Goal: Task Accomplishment & Management: Use online tool/utility

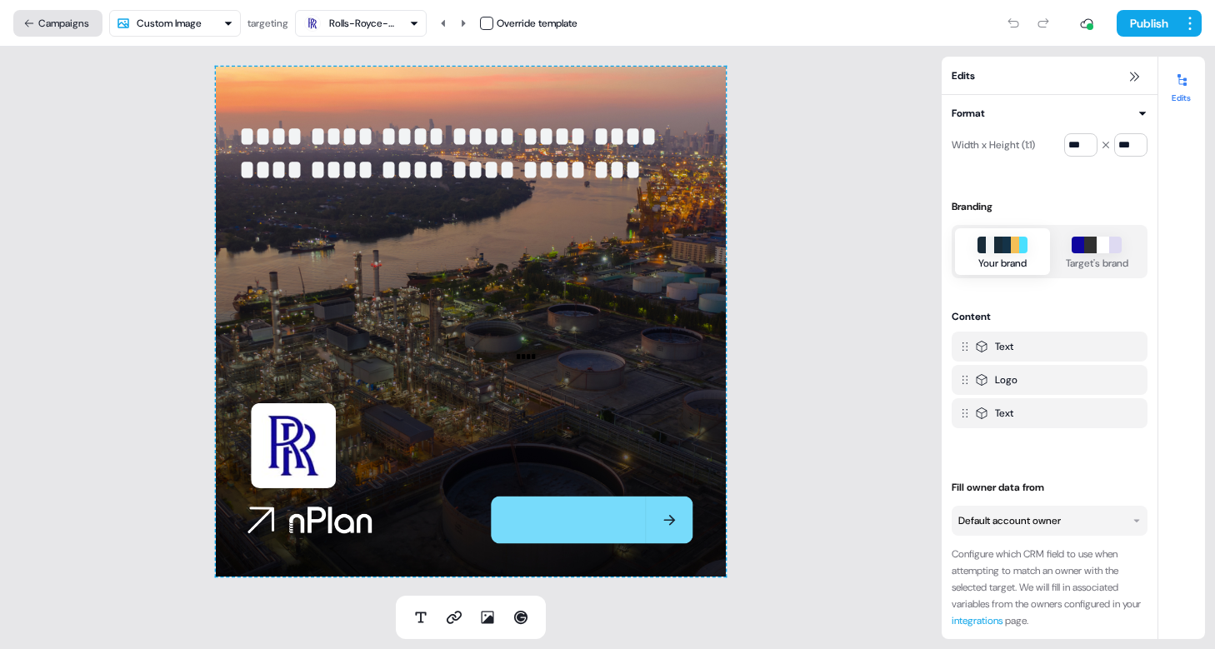
click at [51, 21] on button "Campaigns" at bounding box center [57, 23] width 89 height 27
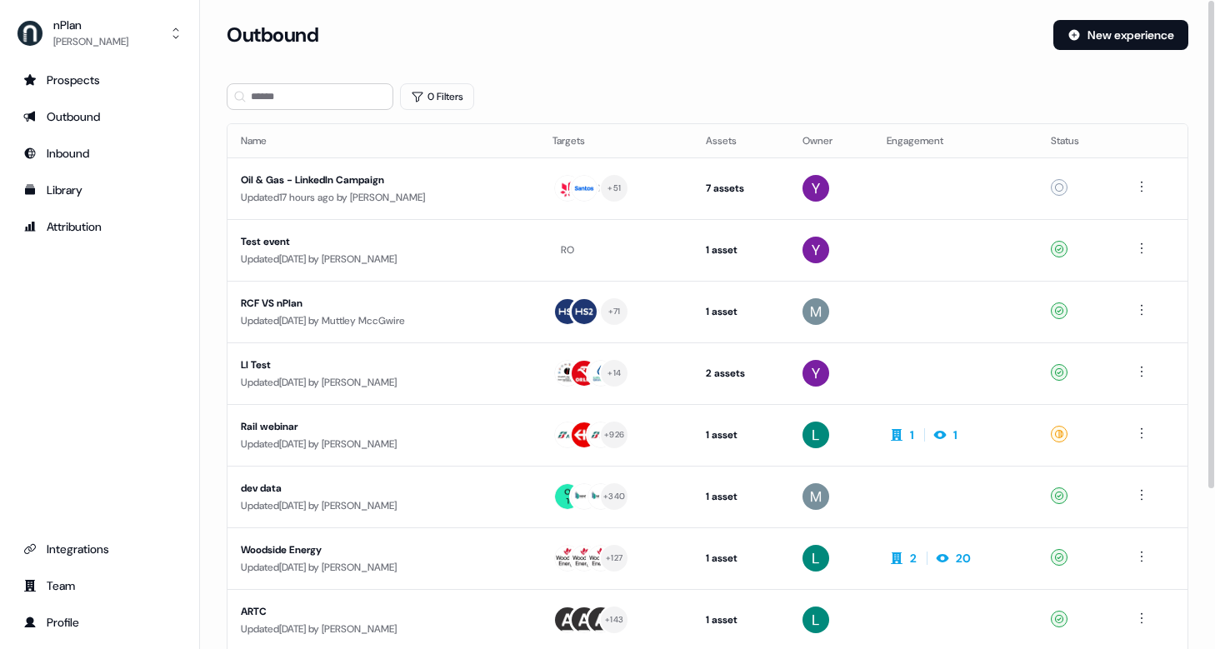
click at [657, 53] on div "Outbound New experience" at bounding box center [708, 45] width 962 height 50
click at [853, 43] on div "Outbound" at bounding box center [633, 35] width 813 height 30
click at [107, 419] on div "Prospects Outbound Inbound Library Attribution Integrations Team Profile" at bounding box center [99, 351] width 172 height 569
click at [76, 40] on div "[PERSON_NAME]" at bounding box center [90, 41] width 75 height 17
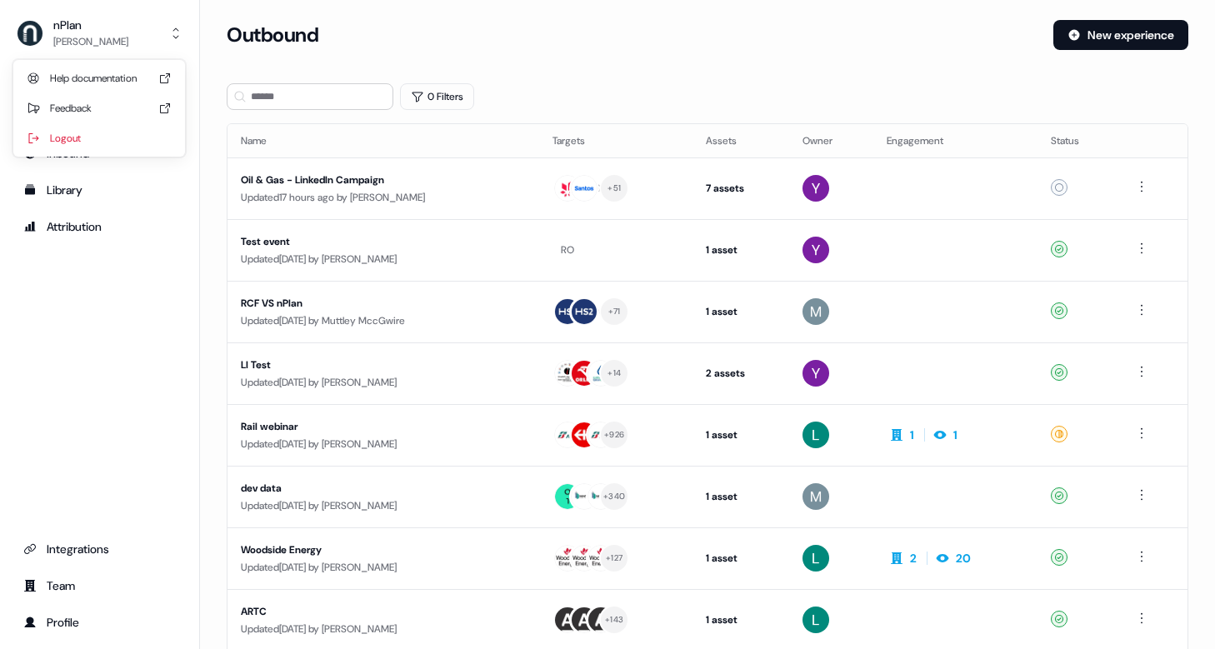
click at [119, 309] on div "nPlan [PERSON_NAME] Help documentation Feedback Logout Prospects Outbound Inbou…" at bounding box center [100, 324] width 200 height 649
click at [139, 348] on div "Prospects Outbound Inbound Library Attribution Integrations Team Profile" at bounding box center [99, 351] width 172 height 569
click at [83, 347] on div "Prospects Outbound Inbound Library Attribution Integrations Team Profile" at bounding box center [99, 351] width 172 height 569
click at [137, 335] on div "Prospects Outbound Inbound Library Attribution Integrations Team Profile" at bounding box center [99, 351] width 172 height 569
drag, startPoint x: 117, startPoint y: 413, endPoint x: 88, endPoint y: 223, distance: 192.2
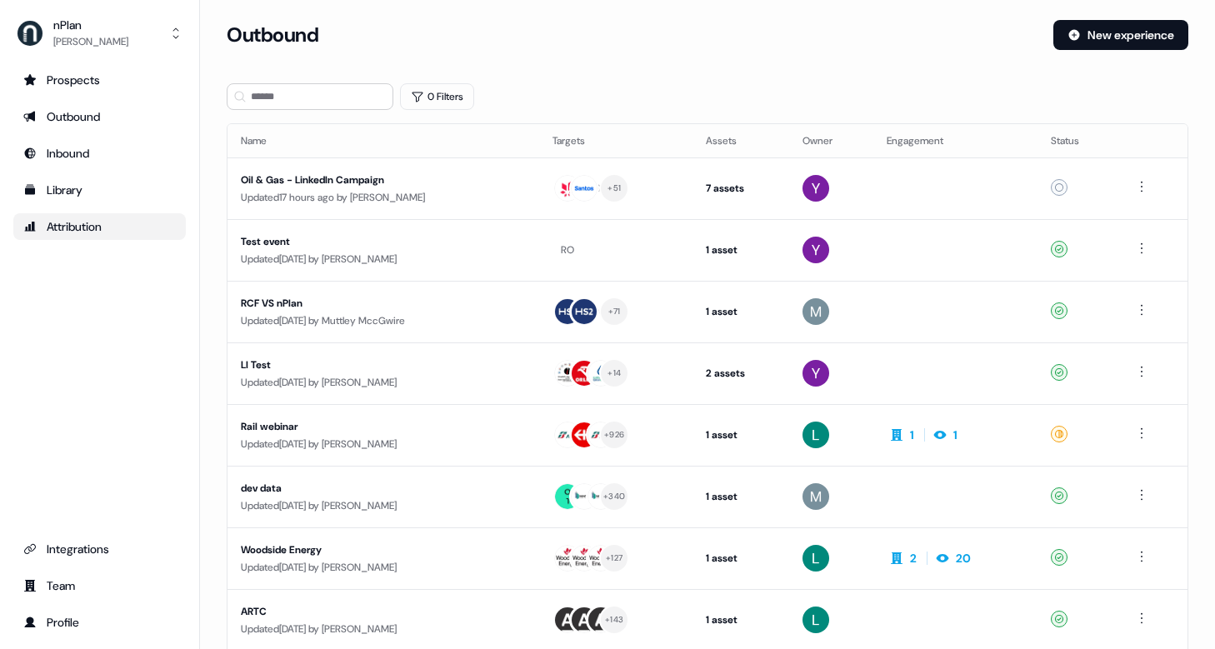
click at [117, 411] on div "Prospects Outbound Inbound Library Attribution Integrations Team Profile" at bounding box center [99, 351] width 172 height 569
click at [71, 75] on div "Prospects" at bounding box center [99, 80] width 152 height 17
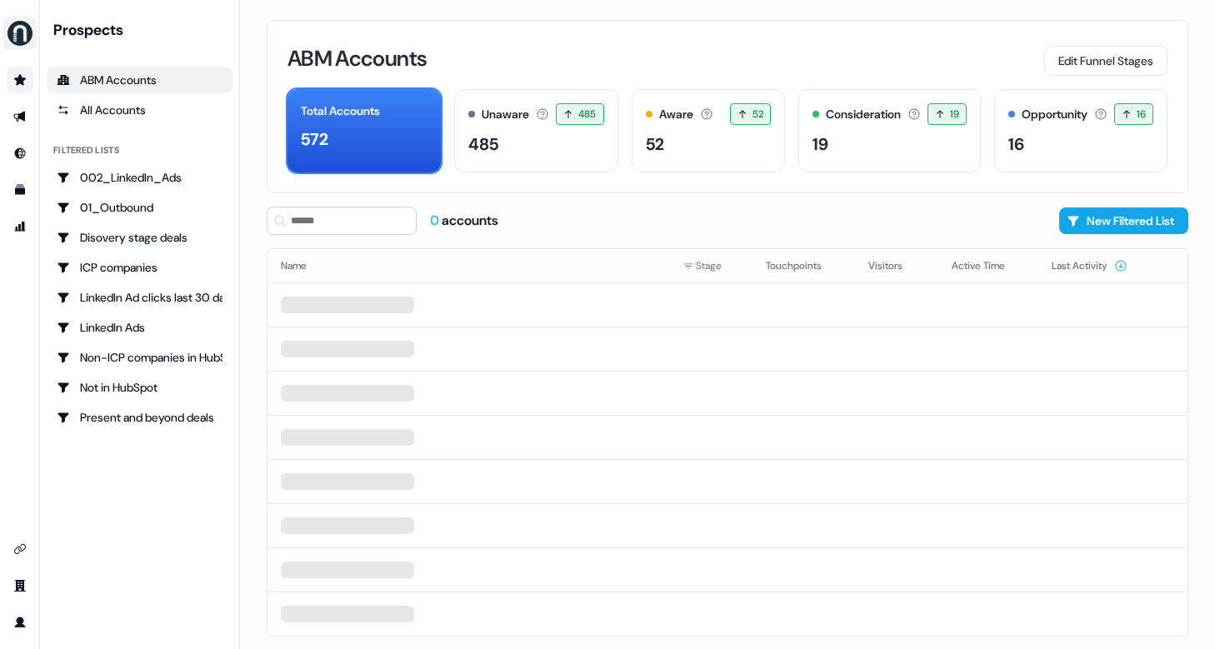
click at [20, 21] on img "side nav menu" at bounding box center [20, 33] width 27 height 27
click at [32, 22] on div "side nav menu" at bounding box center [20, 33] width 27 height 27
click at [25, 121] on icon "Go to outbound experience" at bounding box center [19, 116] width 13 height 13
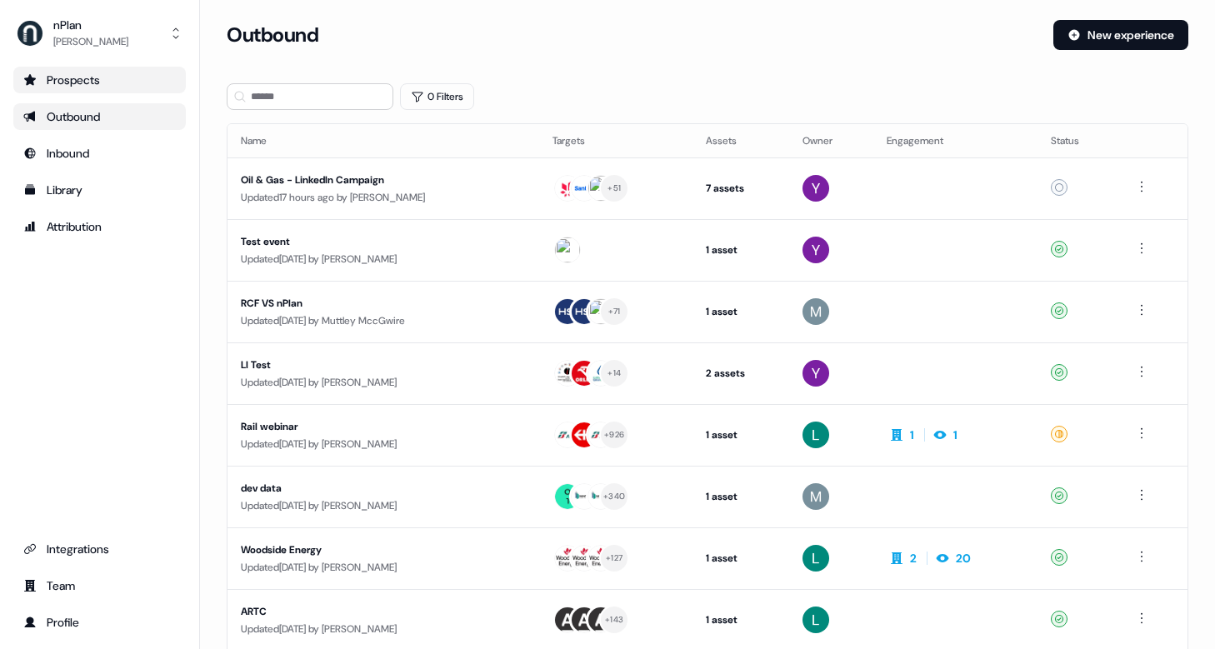
click at [107, 118] on div "Outbound" at bounding box center [99, 116] width 152 height 17
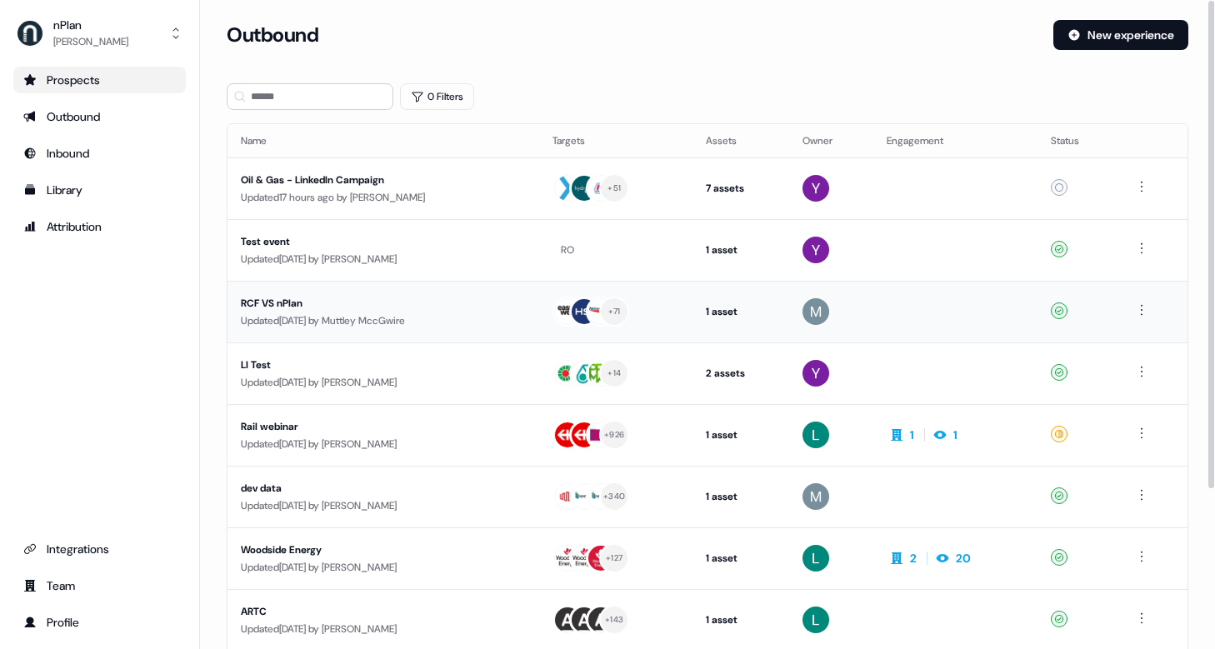
click at [382, 316] on div "Updated [DATE] by [PERSON_NAME]" at bounding box center [383, 320] width 285 height 17
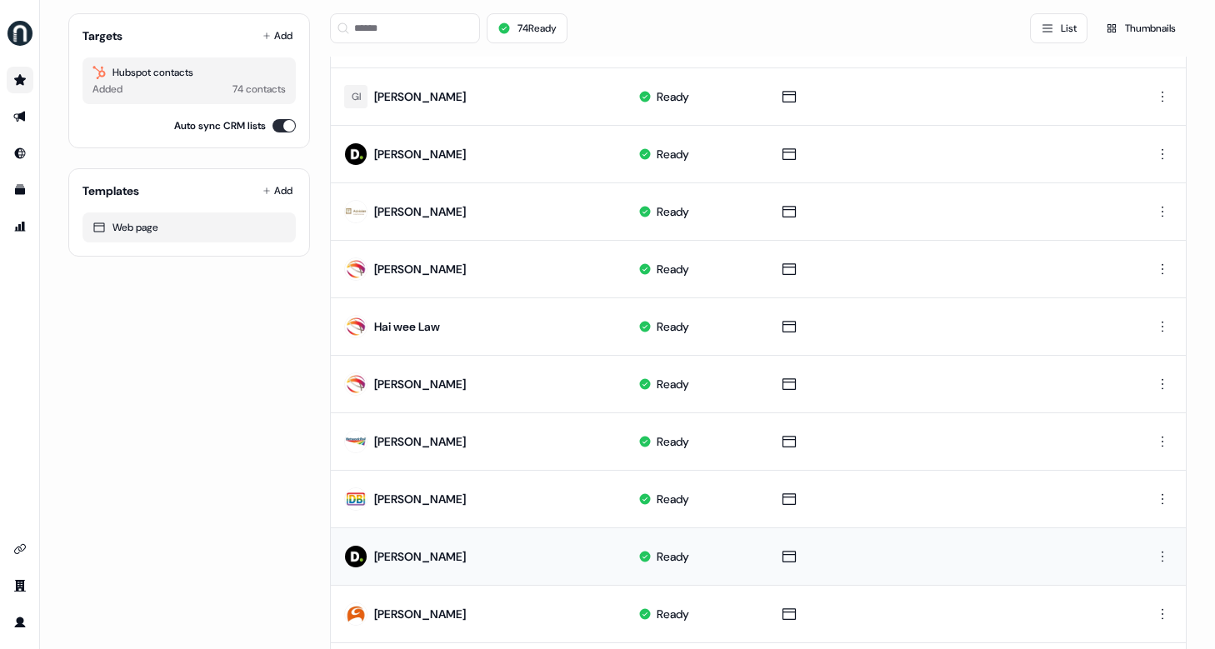
scroll to position [777, 0]
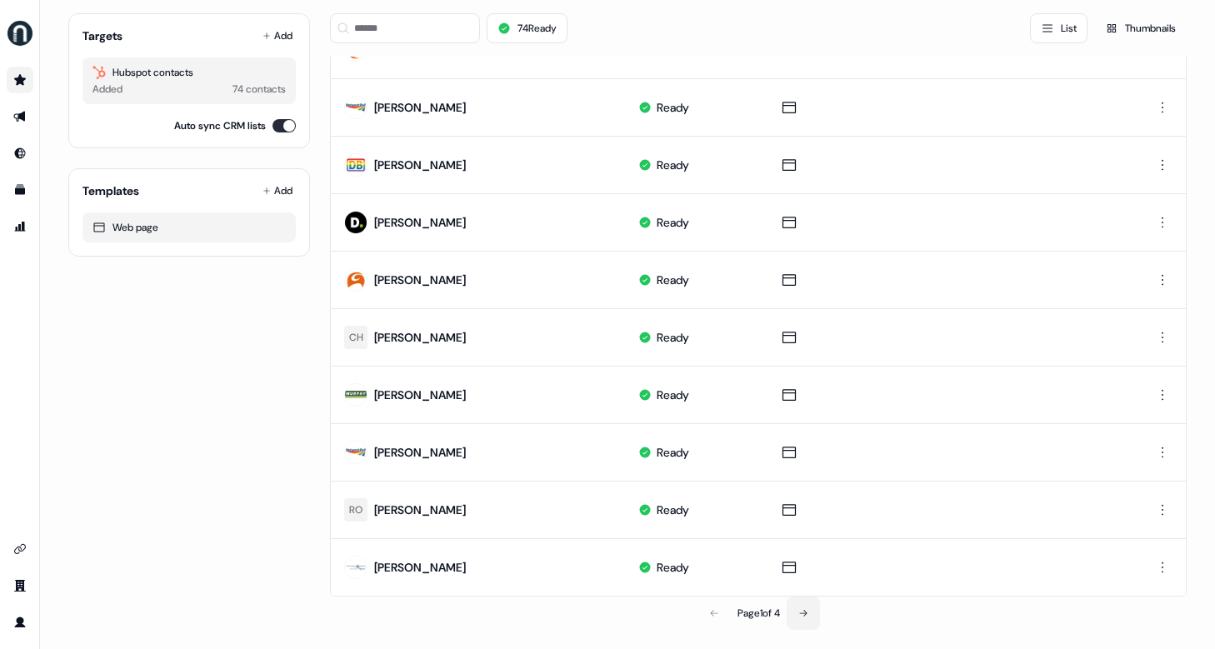
click at [792, 613] on button at bounding box center [803, 613] width 33 height 33
click at [810, 609] on button at bounding box center [803, 613] width 33 height 33
click at [708, 614] on icon at bounding box center [711, 613] width 7 height 7
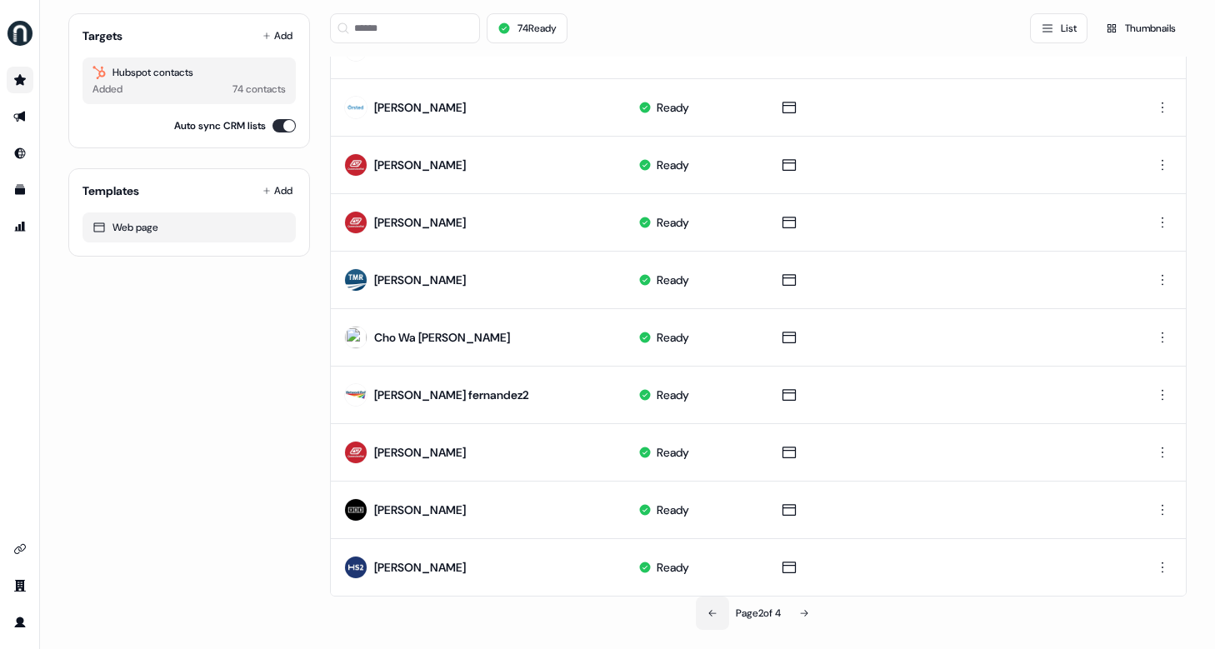
click at [708, 615] on icon at bounding box center [711, 613] width 7 height 7
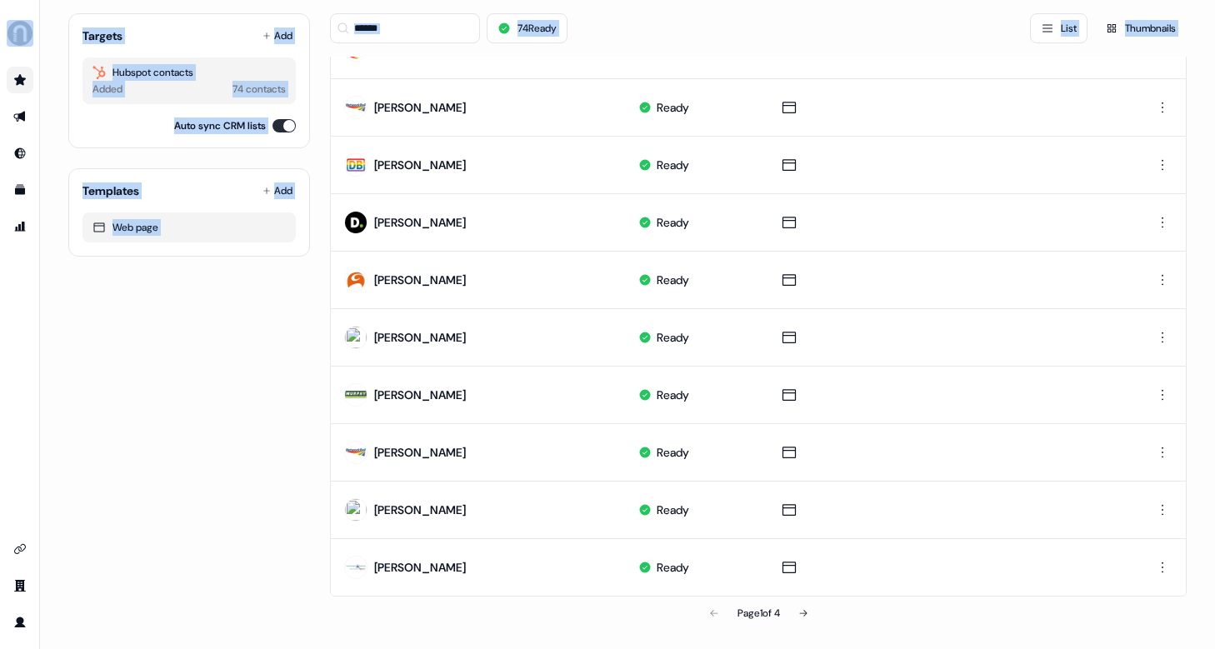
click at [705, 615] on div "Page 1 of 4" at bounding box center [758, 613] width 857 height 33
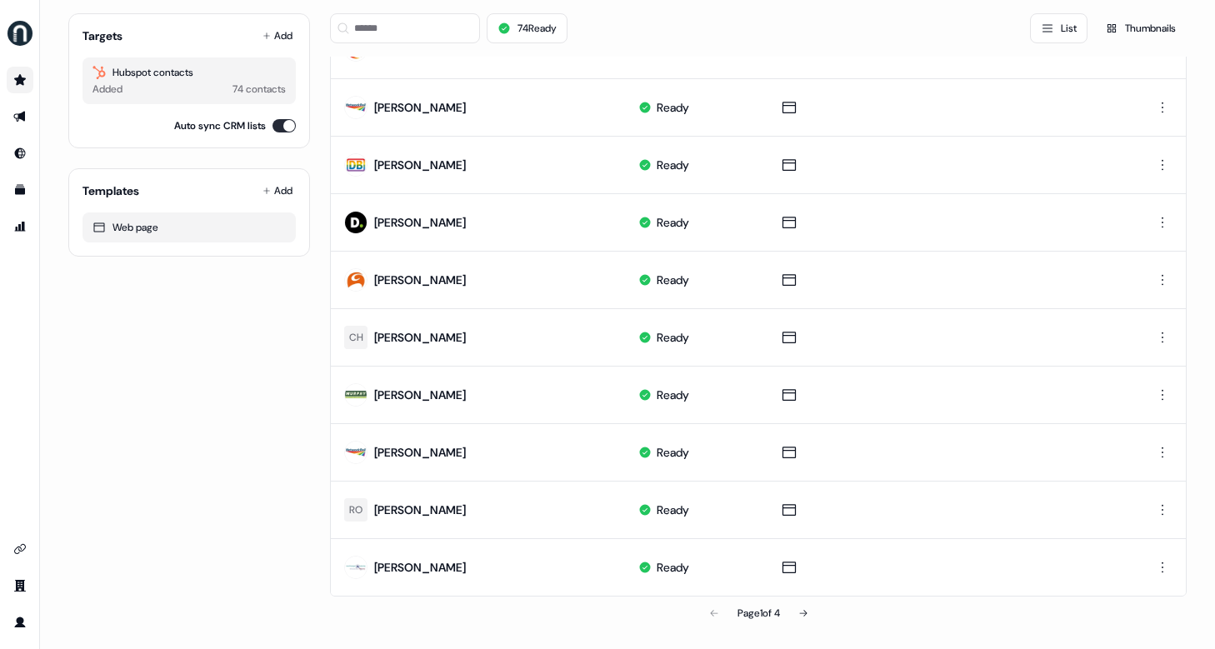
click at [632, 36] on div "74 Ready List Thumbnails" at bounding box center [758, 28] width 857 height 30
click at [702, 617] on div "Page 1 of 4" at bounding box center [758, 613] width 857 height 33
click at [705, 611] on div "Page 1 of 4" at bounding box center [758, 613] width 857 height 33
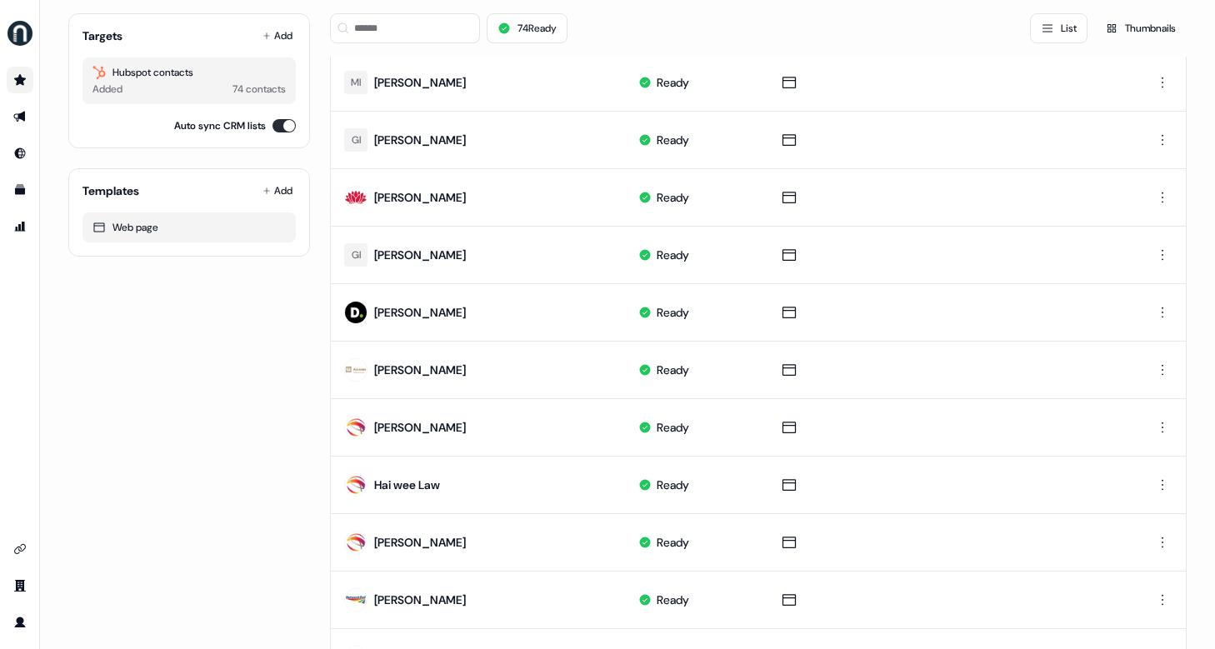
scroll to position [0, 0]
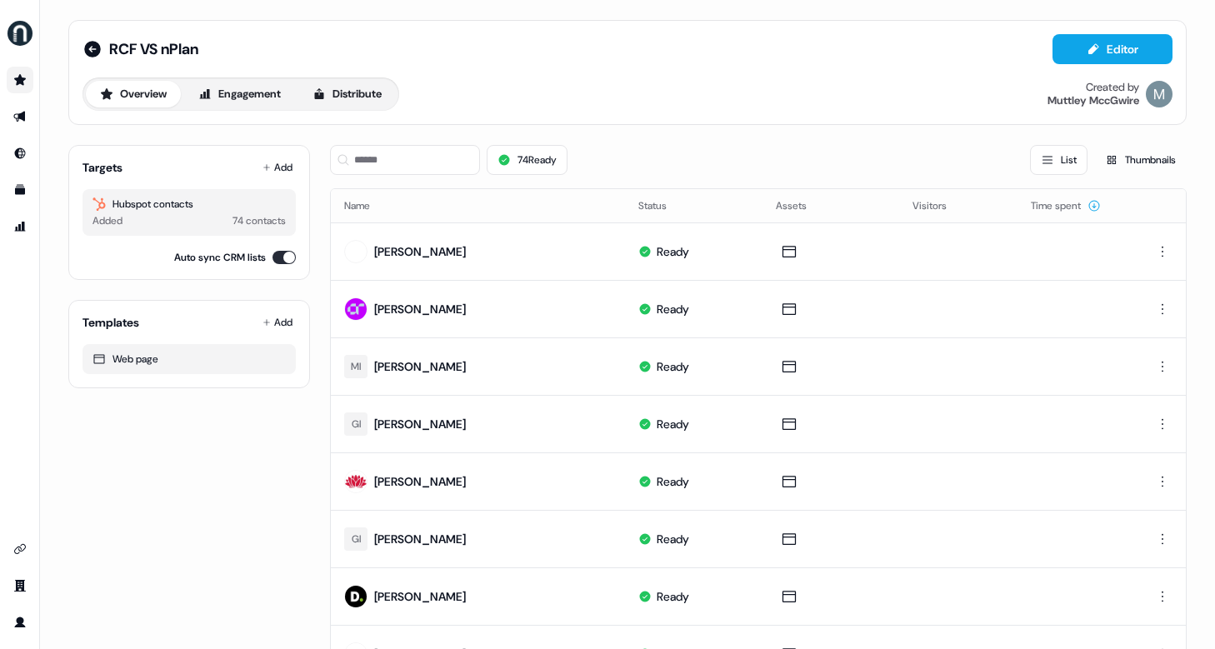
click at [647, 102] on div "Overview Engagement Distribute Created by [PERSON_NAME]" at bounding box center [627, 93] width 1090 height 33
click at [371, 96] on button "Distribute" at bounding box center [346, 94] width 97 height 27
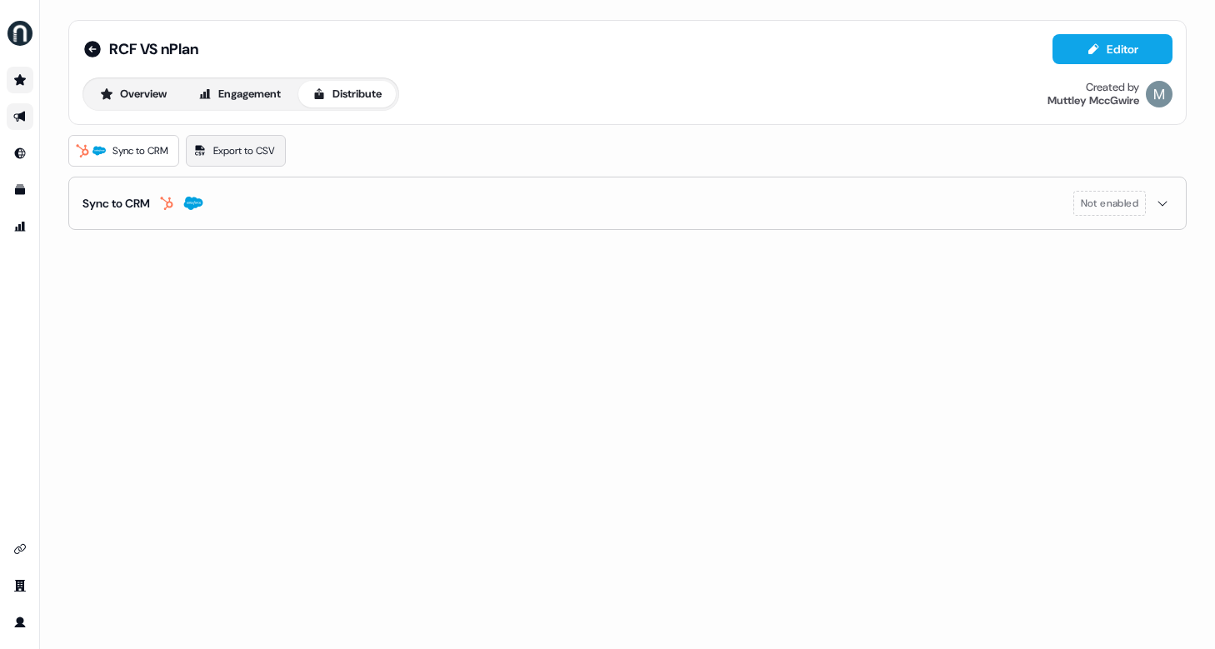
click at [224, 151] on span "Export to CSV" at bounding box center [244, 150] width 62 height 17
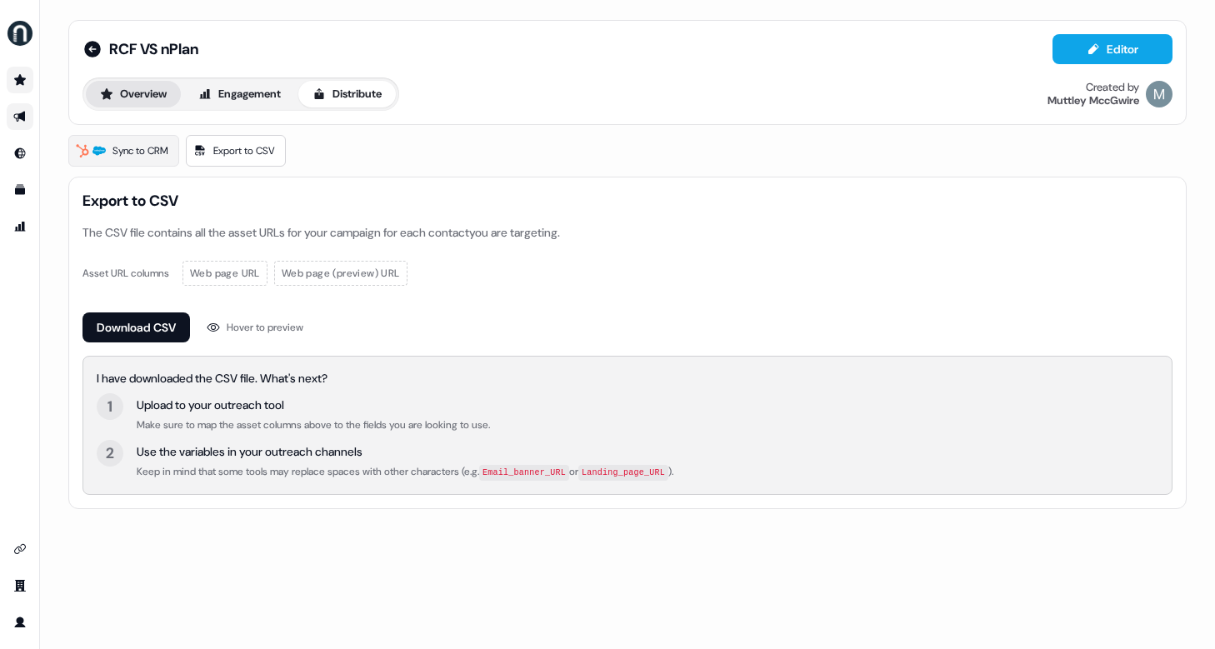
click at [122, 87] on button "Overview" at bounding box center [133, 94] width 95 height 27
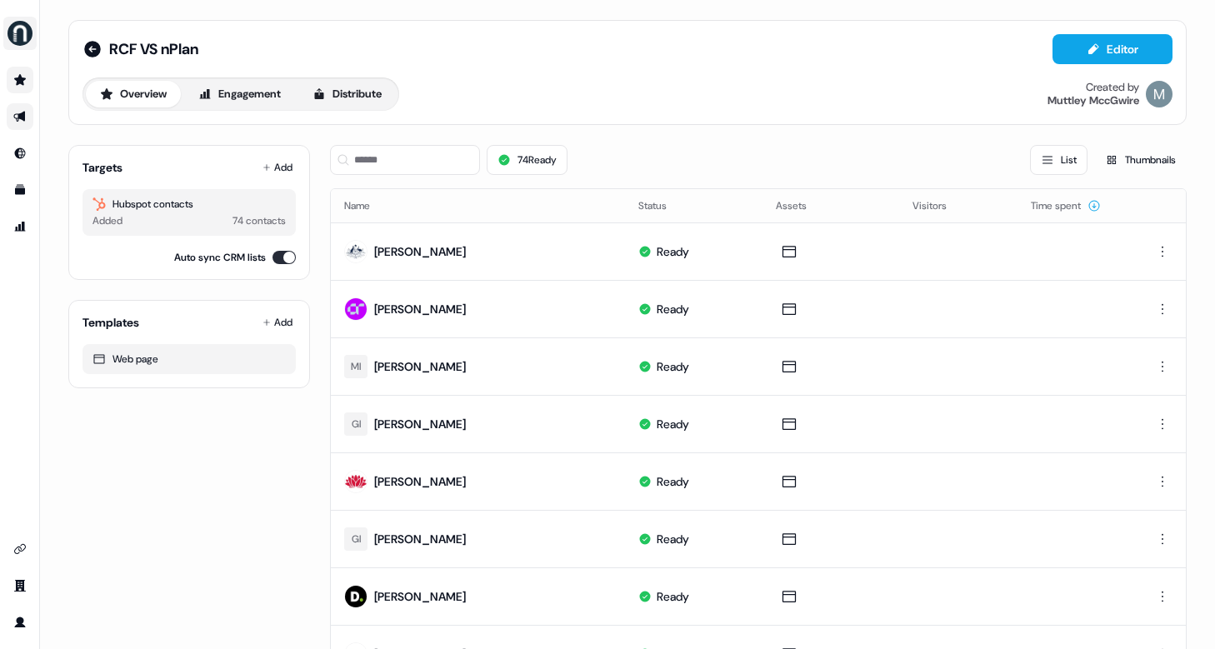
click at [32, 32] on img "side nav menu" at bounding box center [20, 33] width 27 height 27
drag, startPoint x: 422, startPoint y: 50, endPoint x: 298, endPoint y: 57, distance: 124.3
click at [422, 50] on div "Help documentation Feedback Logout RCF VS nPlan Editor Overview Engagement Dist…" at bounding box center [607, 324] width 1215 height 649
click at [19, 117] on icon "Go to outbound experience" at bounding box center [19, 117] width 12 height 11
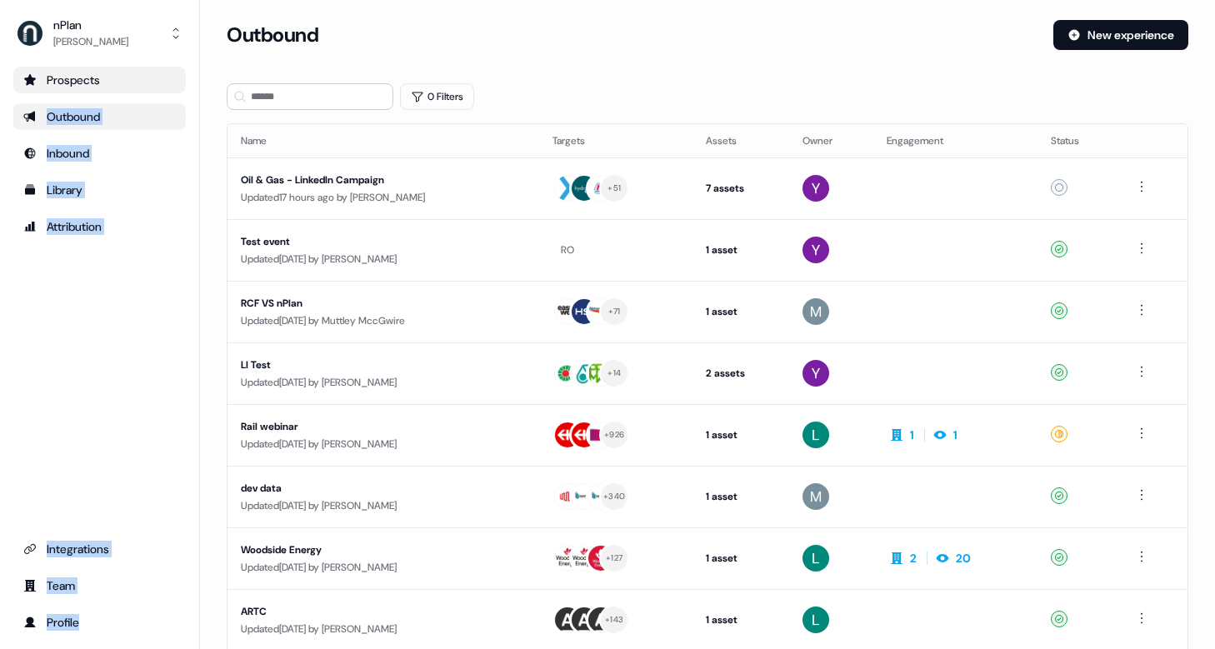
click at [107, 352] on div "Prospects Outbound Inbound Library Attribution Integrations Team Profile" at bounding box center [99, 351] width 172 height 569
